Goal: Information Seeking & Learning: Learn about a topic

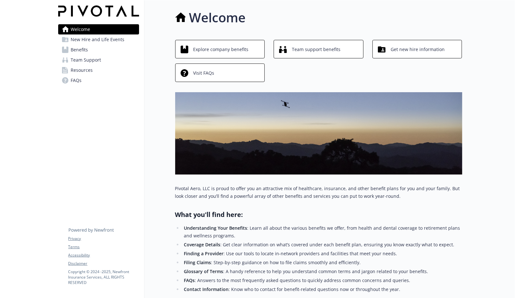
click at [83, 51] on span "Benefits" at bounding box center [79, 50] width 17 height 10
